Goal: Task Accomplishment & Management: Manage account settings

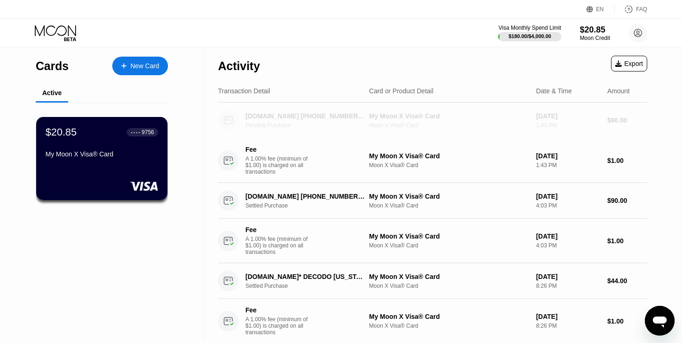
click at [234, 121] on circle at bounding box center [228, 120] width 20 height 20
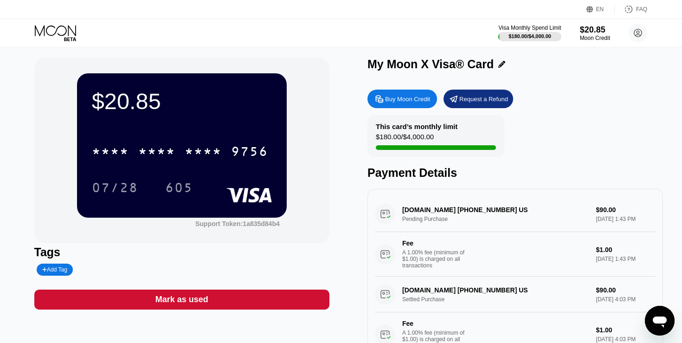
scroll to position [7, 0]
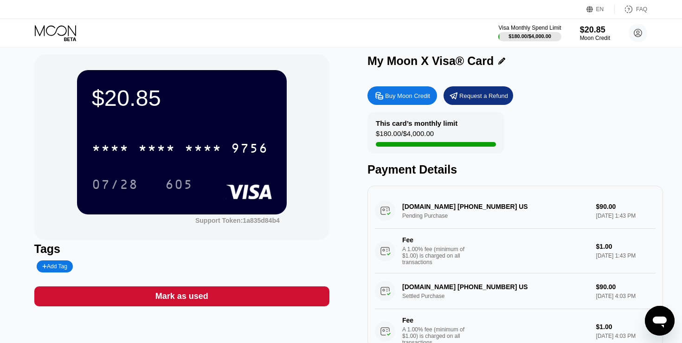
click at [49, 25] on icon at bounding box center [56, 33] width 43 height 16
